Goal: Information Seeking & Learning: Learn about a topic

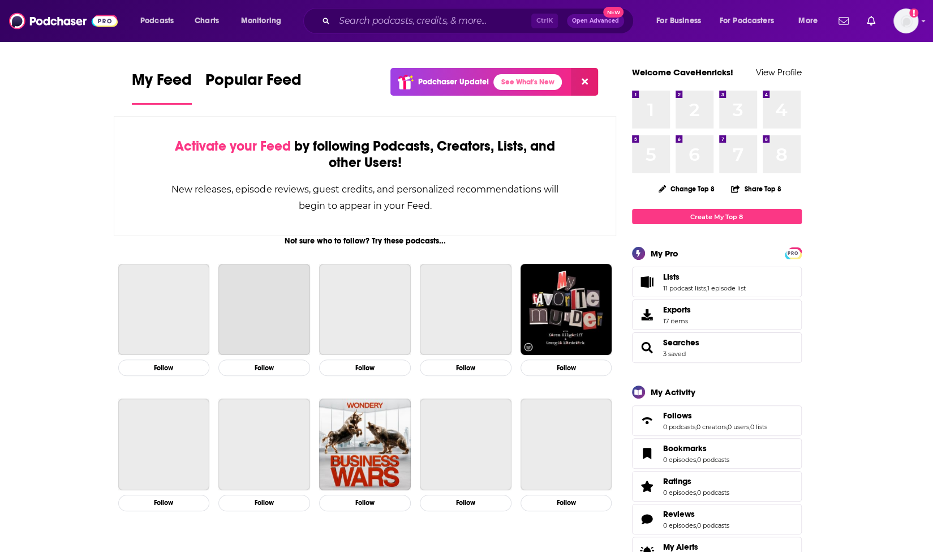
click at [390, 18] on input "Search podcasts, credits, & more..." at bounding box center [432, 21] width 197 height 18
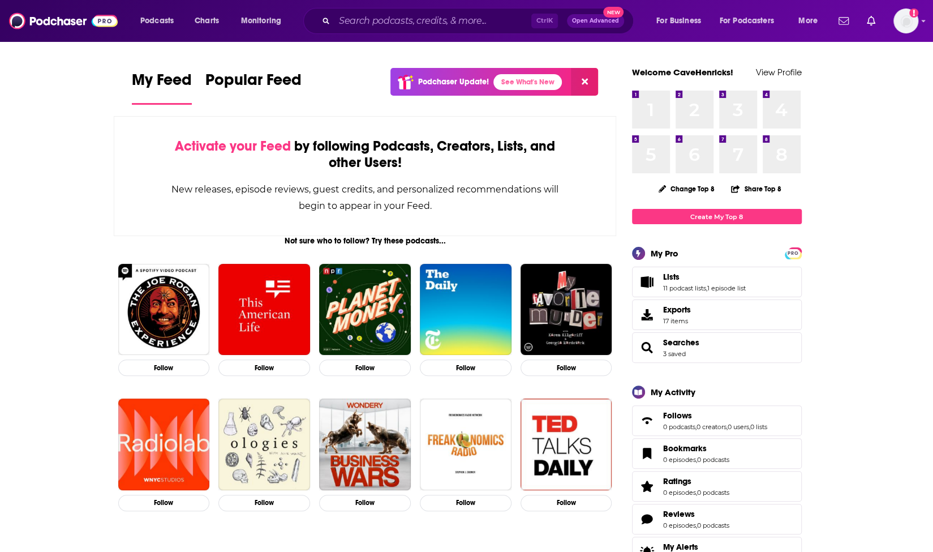
click at [390, 18] on input "Search podcasts, credits, & more..." at bounding box center [432, 21] width 197 height 18
click at [385, 10] on div "Ctrl K Open Advanced New" at bounding box center [468, 21] width 330 height 26
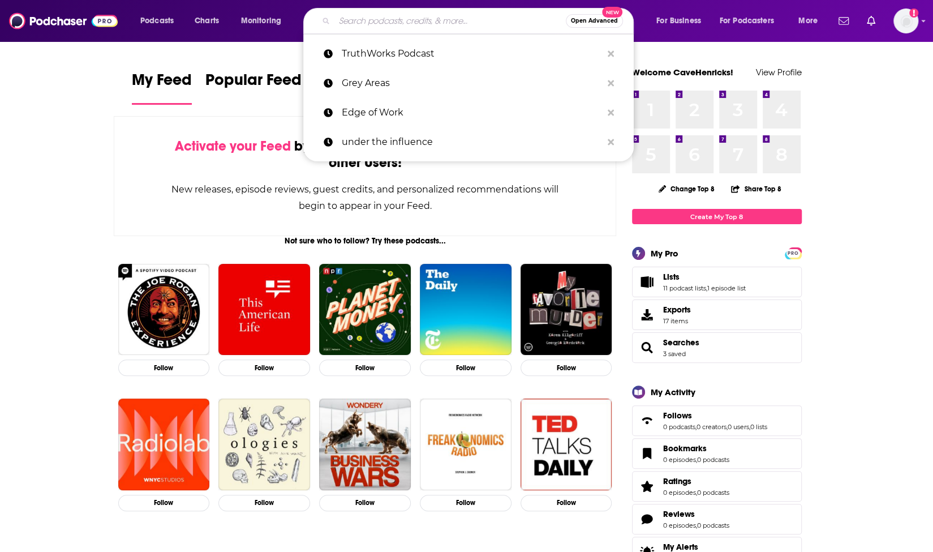
click at [385, 18] on input "Search podcasts, credits, & more..." at bounding box center [449, 21] width 231 height 18
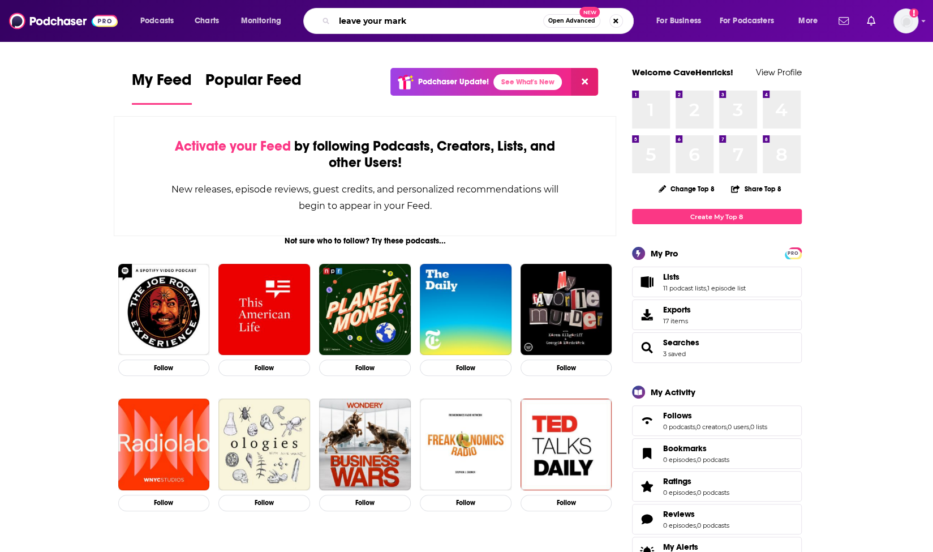
type input "leave your mark"
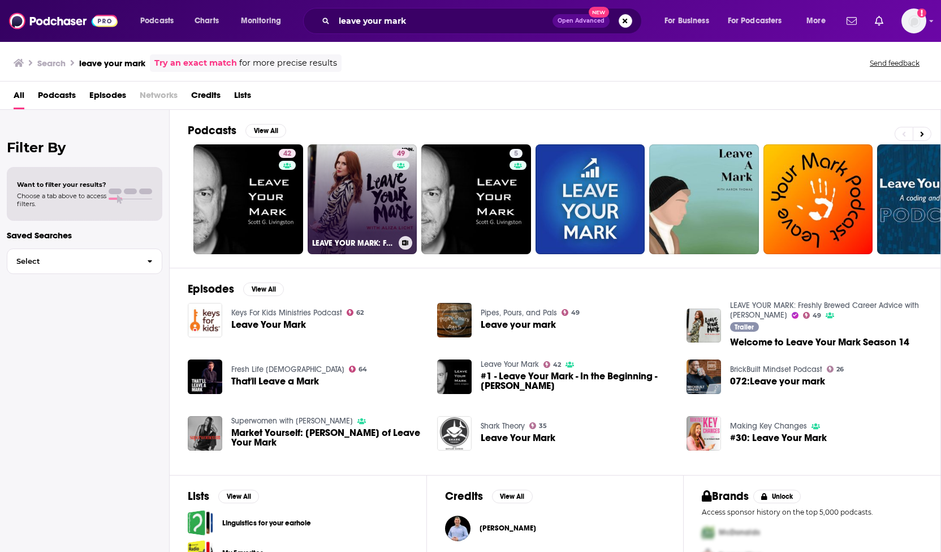
click at [378, 186] on link "49 LEAVE YOUR MARK: Freshly Brewed Career Advice with [PERSON_NAME]" at bounding box center [363, 199] width 110 height 110
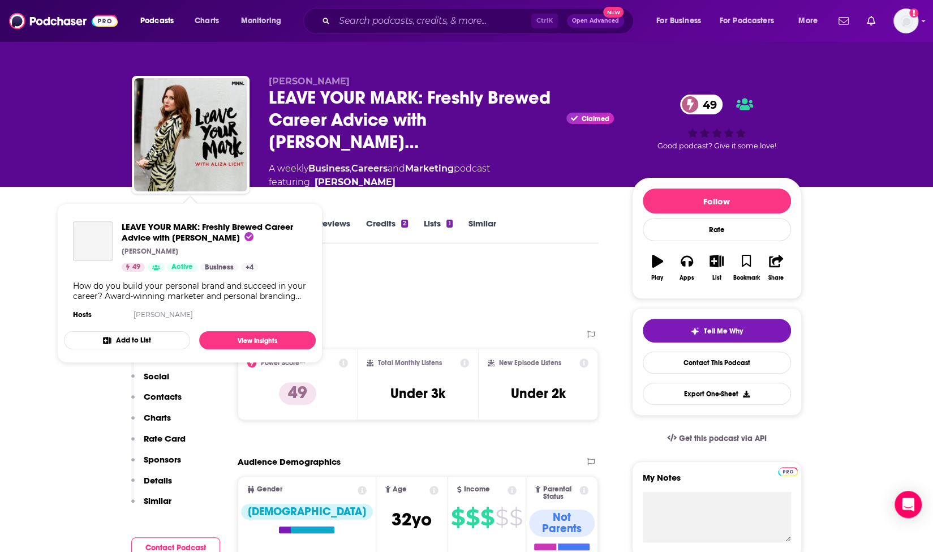
click at [145, 219] on div "LEAVE YOUR MARK: Freshly Brewed Career Advice with [PERSON_NAME] [PERSON_NAME] …" at bounding box center [190, 271] width 252 height 119
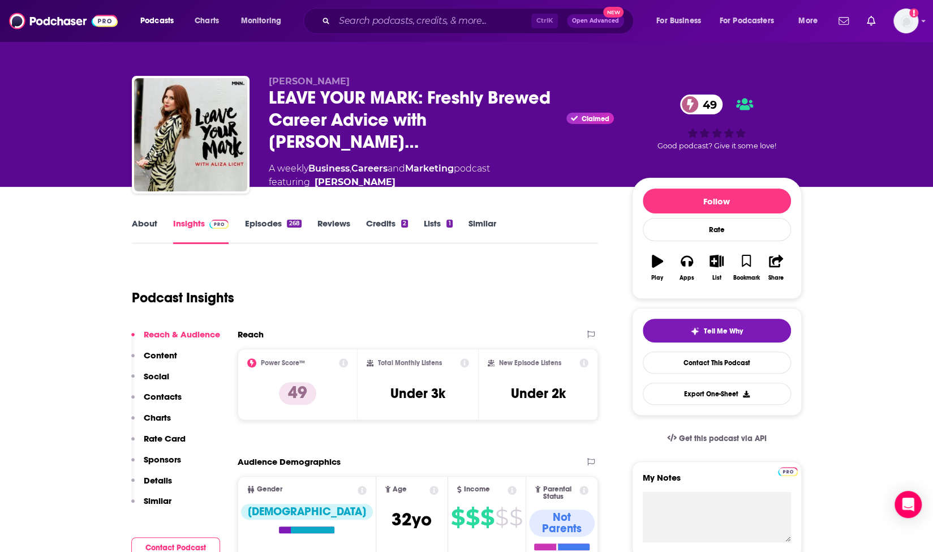
click at [133, 227] on link "About" at bounding box center [144, 231] width 25 height 26
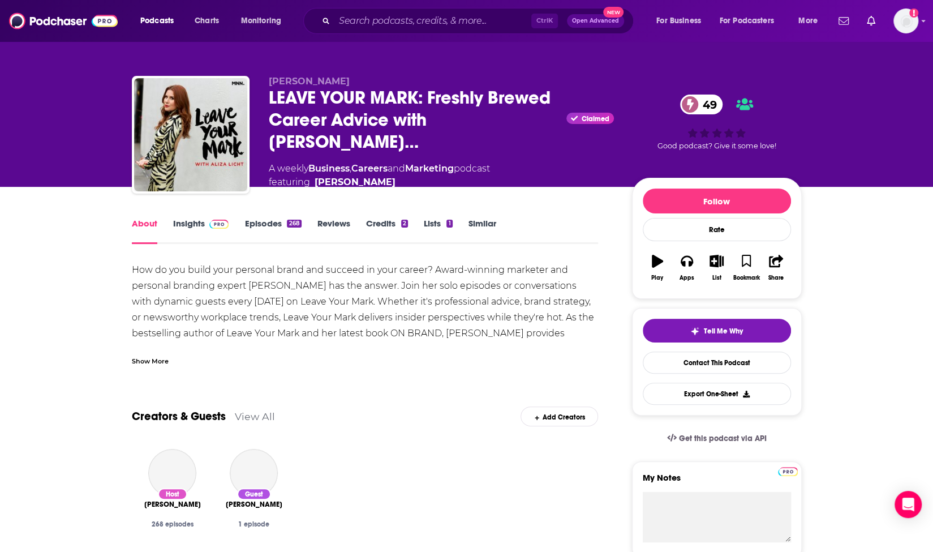
click at [149, 358] on div "Show More" at bounding box center [150, 360] width 37 height 11
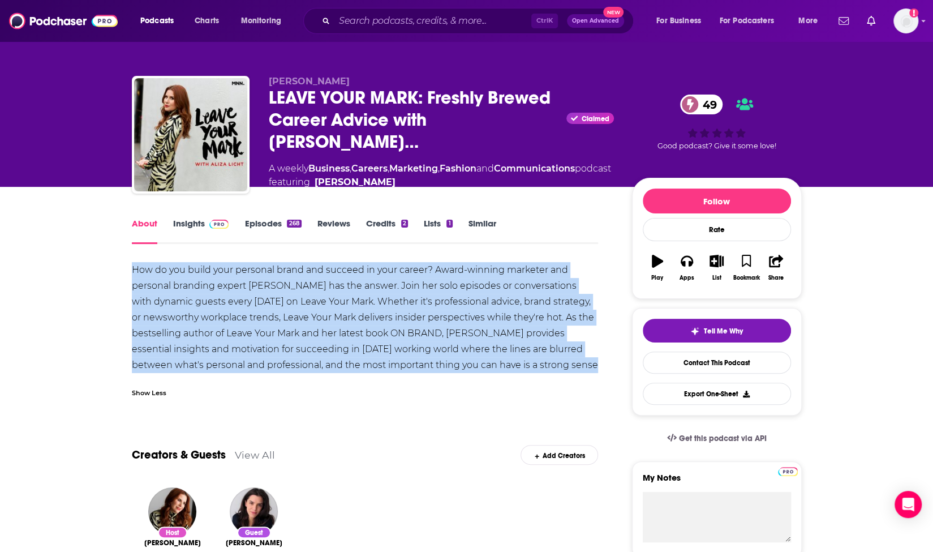
drag, startPoint x: 130, startPoint y: 264, endPoint x: 568, endPoint y: 361, distance: 448.5
copy div "How do you build your personal brand and succeed in your career? Award-winning …"
